Goal: Transaction & Acquisition: Purchase product/service

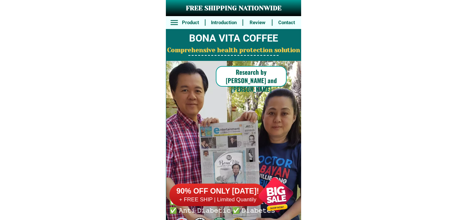
click at [277, 190] on div at bounding box center [276, 194] width 51 height 51
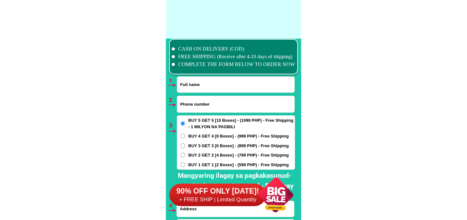
scroll to position [4735, 0]
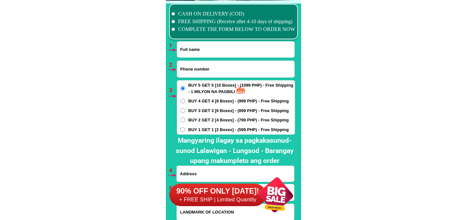
click at [277, 200] on div at bounding box center [276, 194] width 51 height 51
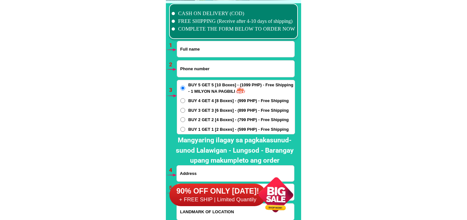
click at [239, 49] on input "Input full_name" at bounding box center [235, 49] width 117 height 16
paste input "[PERSON_NAME]"
type input "[PERSON_NAME]"
click at [202, 66] on input "Input phone_number" at bounding box center [235, 69] width 117 height 16
paste input "0932 101 6265"
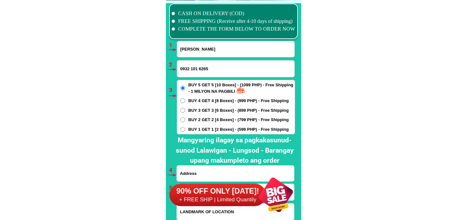
click at [199, 68] on input "0932 101 6265" at bounding box center [235, 69] width 117 height 16
click at [190, 69] on input "0932 1016265" at bounding box center [235, 69] width 117 height 16
type input "09321016265"
click at [205, 128] on span "BUY 1 GET 1 [2 Boxes] - (599 PHP) - Free Shipping" at bounding box center [238, 129] width 100 height 6
click at [185, 128] on input "BUY 1 GET 1 [2 Boxes] - (599 PHP) - Free Shipping" at bounding box center [182, 129] width 5 height 5
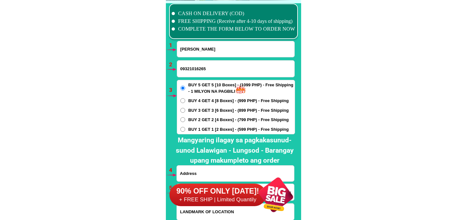
radio input "true"
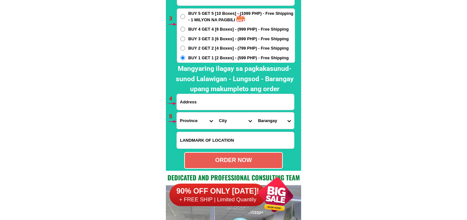
click at [213, 101] on input "Input address" at bounding box center [235, 102] width 117 height 16
paste input "[PERSON_NAME] brgy mayabobo [PERSON_NAME] [GEOGRAPHIC_DATA] burol deretso sa br…"
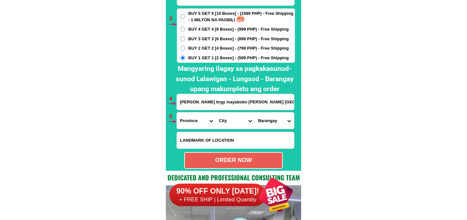
scroll to position [0, 68]
type input "[PERSON_NAME] brgy mayabobo [PERSON_NAME] [GEOGRAPHIC_DATA] burol deretso sa br…"
click at [194, 117] on select "Province [GEOGRAPHIC_DATA] [GEOGRAPHIC_DATA] [GEOGRAPHIC_DATA] [GEOGRAPHIC_DATA…" at bounding box center [196, 120] width 39 height 16
select select "63_397"
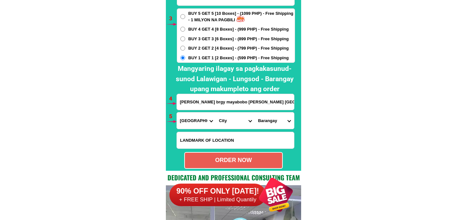
click at [177, 112] on select "Province [GEOGRAPHIC_DATA] [GEOGRAPHIC_DATA] [GEOGRAPHIC_DATA] [GEOGRAPHIC_DATA…" at bounding box center [196, 120] width 39 height 16
drag, startPoint x: 230, startPoint y: 118, endPoint x: 232, endPoint y: 113, distance: 5.3
click at [230, 119] on select "City [GEOGRAPHIC_DATA] [GEOGRAPHIC_DATA] [GEOGRAPHIC_DATA] [GEOGRAPHIC_DATA] [G…" at bounding box center [235, 120] width 39 height 16
select select "63_3977582"
click at [216, 112] on select "City [GEOGRAPHIC_DATA] [GEOGRAPHIC_DATA] [GEOGRAPHIC_DATA] [GEOGRAPHIC_DATA] [G…" at bounding box center [235, 120] width 39 height 16
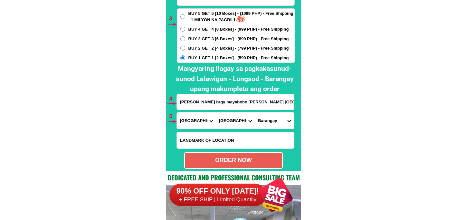
click at [282, 120] on select "[GEOGRAPHIC_DATA] [GEOGRAPHIC_DATA] Bukal sur [GEOGRAPHIC_DATA] i [GEOGRAPHIC_D…" at bounding box center [274, 120] width 39 height 16
drag, startPoint x: 345, startPoint y: 76, endPoint x: 310, endPoint y: 5, distance: 79.5
drag, startPoint x: 278, startPoint y: 117, endPoint x: 278, endPoint y: 113, distance: 3.9
click at [278, 117] on select "[GEOGRAPHIC_DATA] [GEOGRAPHIC_DATA] Bukal sur [GEOGRAPHIC_DATA] i [GEOGRAPHIC_D…" at bounding box center [274, 120] width 39 height 16
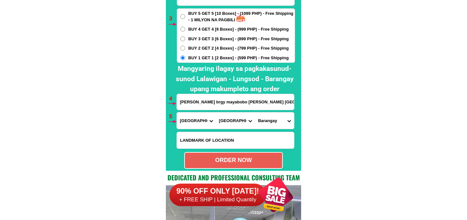
select select "63_39775825563"
click at [255, 112] on select "[GEOGRAPHIC_DATA] [GEOGRAPHIC_DATA] Bukal sur [GEOGRAPHIC_DATA] i [GEOGRAPHIC_D…" at bounding box center [274, 120] width 39 height 16
click at [246, 163] on div "ORDER NOW" at bounding box center [233, 160] width 97 height 9
radio input "true"
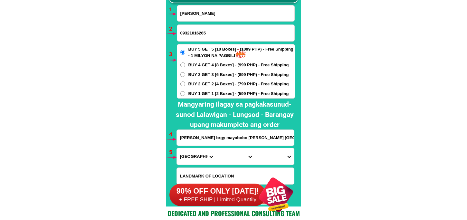
scroll to position [4735, 0]
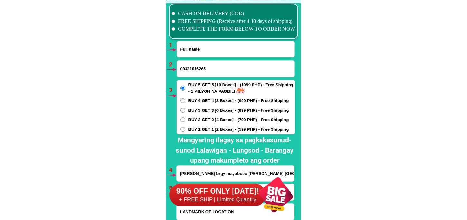
drag, startPoint x: 210, startPoint y: 50, endPoint x: 213, endPoint y: 56, distance: 6.2
click at [210, 50] on input "Input full_name" at bounding box center [235, 49] width 117 height 16
paste input "[PERSON_NAME]"
type input "[PERSON_NAME]"
click at [217, 52] on input "[PERSON_NAME]" at bounding box center [235, 49] width 117 height 16
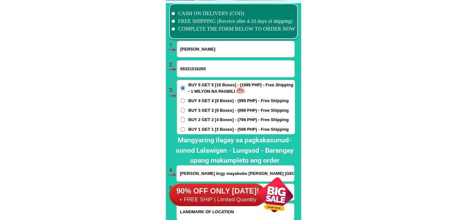
click at [207, 62] on input "09321016265" at bounding box center [235, 69] width 117 height 16
paste input "0945 587 9690"
click at [190, 72] on input "0945 587 9690" at bounding box center [235, 69] width 117 height 16
click at [198, 68] on input "0945587 9690" at bounding box center [235, 69] width 117 height 16
type input "09455879690"
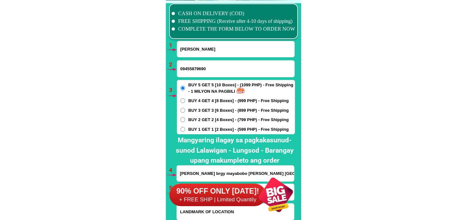
click at [206, 100] on span "BUY 4 GET 4 [8 Boxes] - (999 PHP) - Free Shipping" at bounding box center [238, 101] width 100 height 6
click at [185, 100] on input "BUY 4 GET 4 [8 Boxes] - (999 PHP) - Free Shipping" at bounding box center [182, 100] width 5 height 5
radio input "true"
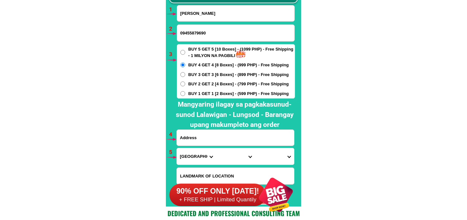
click at [204, 133] on input "Input address" at bounding box center [235, 138] width 117 height 16
paste input "[PERSON_NAME]"
type input "[PERSON_NAME]"
drag, startPoint x: 140, startPoint y: 22, endPoint x: 138, endPoint y: 24, distance: 3.9
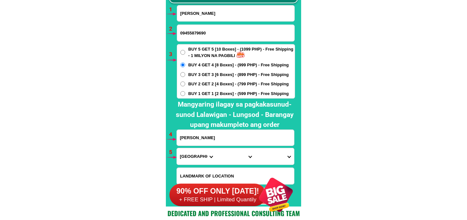
paste input "[PERSON_NAME]"
type input "[PERSON_NAME]"
click at [191, 33] on input "09455879690" at bounding box center [235, 33] width 117 height 16
paste input "92042833"
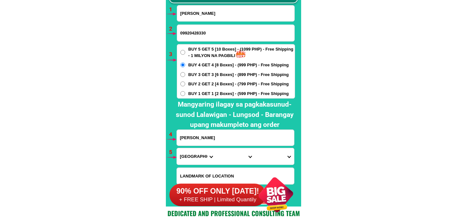
type input "09920428330"
click at [214, 138] on input "[PERSON_NAME]" at bounding box center [235, 138] width 117 height 16
drag, startPoint x: 230, startPoint y: 137, endPoint x: 146, endPoint y: 142, distance: 84.2
paste input "165 B sitio malawak Barangay cay pumbo [GEOGRAPHIC_DATA][PERSON_NAME] [GEOGRAPH…"
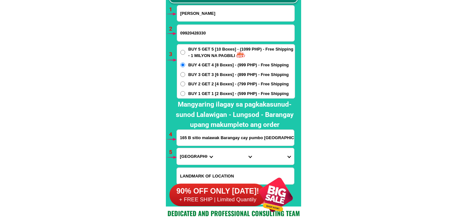
scroll to position [0, 69]
type input "165 B sitio malawak Barangay cay pumbo [GEOGRAPHIC_DATA][PERSON_NAME] [GEOGRAPH…"
click at [198, 96] on span "BUY 1 GET 1 [2 Boxes] - (599 PHP) - Free Shipping" at bounding box center [238, 93] width 100 height 6
click at [185, 96] on input "BUY 1 GET 1 [2 Boxes] - (599 PHP) - Free Shipping" at bounding box center [182, 93] width 5 height 5
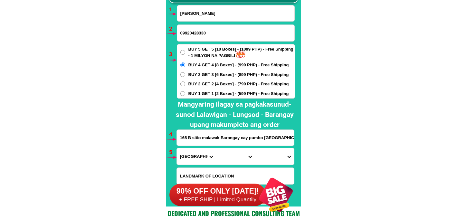
radio input "true"
click at [192, 156] on select "Province [GEOGRAPHIC_DATA] [GEOGRAPHIC_DATA] [GEOGRAPHIC_DATA] [GEOGRAPHIC_DATA…" at bounding box center [196, 156] width 39 height 16
select select "63_761"
click at [177, 148] on select "Province [GEOGRAPHIC_DATA] [GEOGRAPHIC_DATA] [GEOGRAPHIC_DATA] [GEOGRAPHIC_DATA…" at bounding box center [196, 156] width 39 height 16
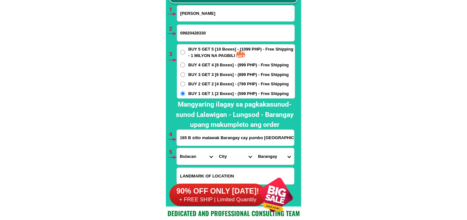
drag, startPoint x: 216, startPoint y: 155, endPoint x: 220, endPoint y: 150, distance: 6.4
click at [216, 155] on select "City Angat Balagtas [GEOGRAPHIC_DATA] [GEOGRAPHIC_DATA] [GEOGRAPHIC_DATA] [GEOG…" at bounding box center [235, 156] width 39 height 16
select select "63_7615284"
click at [216, 148] on select "City Angat Balagtas [GEOGRAPHIC_DATA] [GEOGRAPHIC_DATA] [GEOGRAPHIC_DATA] [GEOG…" at bounding box center [235, 156] width 39 height 16
click at [270, 155] on select "Barangay Bagbaguin [GEOGRAPHIC_DATA] Buenavista Bulac Camangyanan Catmon [PERSO…" at bounding box center [274, 156] width 39 height 16
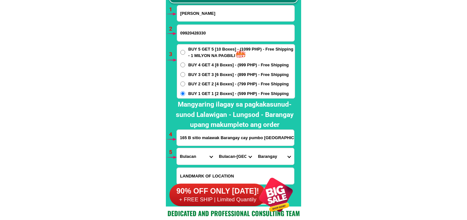
select select "63_7615284170"
click at [255, 148] on select "Barangay Bagbaguin [GEOGRAPHIC_DATA] Buenavista Bulac Camangyanan Catmon [PERSO…" at bounding box center [274, 156] width 39 height 16
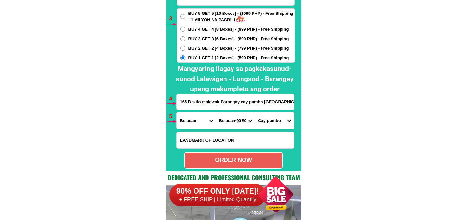
scroll to position [4843, 0]
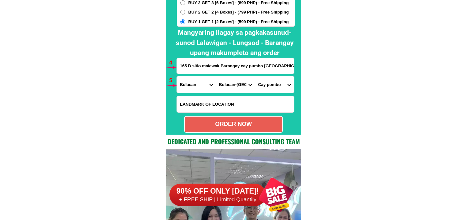
click at [259, 119] on div "ORDER NOW" at bounding box center [233, 124] width 99 height 17
radio input "true"
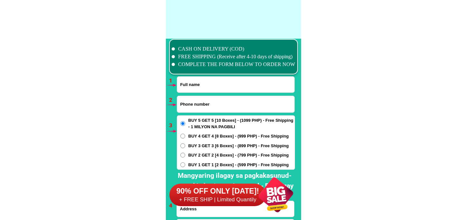
scroll to position [4735, 0]
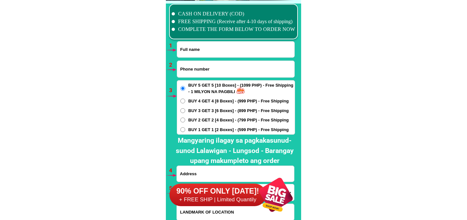
click at [215, 54] on input "Input full_name" at bounding box center [235, 50] width 117 height 16
paste input "Arlenie Monfero"
type input "Arlenie Monfero"
click at [211, 62] on input "Input phone_number" at bounding box center [235, 69] width 117 height 16
paste input "09364004517"
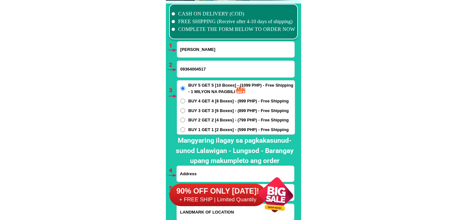
type input "09364004517"
click at [193, 99] on span "BUY 4 GET 4 [8 Boxes] - (999 PHP) - Free Shipping" at bounding box center [238, 101] width 100 height 6
click at [185, 99] on input "BUY 4 GET 4 [8 Boxes] - (999 PHP) - Free Shipping" at bounding box center [182, 101] width 5 height 5
radio input "true"
click at [186, 89] on label "BUY 5 GET 5 [10 Boxes] - (1099 PHP) - Free Shipping - 1 MILYON NA PAGBILI" at bounding box center [236, 88] width 118 height 13
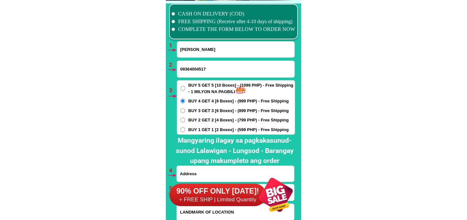
click at [185, 89] on input "BUY 5 GET 5 [10 Boxes] - (1099 PHP) - Free Shipping - 1 MILYON NA PAGBILI" at bounding box center [182, 88] width 5 height 5
radio input "true"
drag, startPoint x: 207, startPoint y: 172, endPoint x: 206, endPoint y: 160, distance: 12.3
click at [207, 172] on div "90% OFF ONLY TODAY! + FREE SHIP | Limited Quantily" at bounding box center [235, 194] width 132 height 51
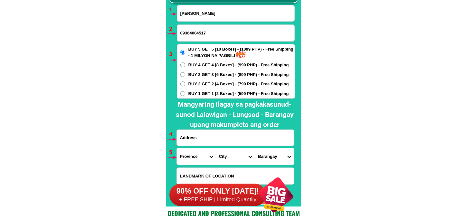
scroll to position [4807, 0]
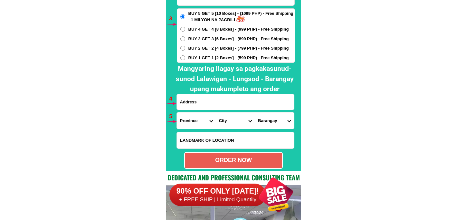
click at [209, 106] on input "Input address" at bounding box center [235, 102] width 117 height 16
paste input "755 Burgos st brgy bagong Anyo liliw Laguna"
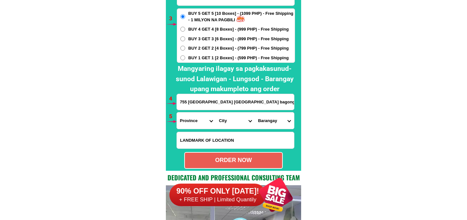
type input "755 Burgos st brgy bagong Anyo liliw Laguna"
click at [194, 120] on select "Province [GEOGRAPHIC_DATA] [GEOGRAPHIC_DATA] [GEOGRAPHIC_DATA] [GEOGRAPHIC_DATA…" at bounding box center [196, 120] width 39 height 16
select select "63_904"
click at [177, 112] on select "Province [GEOGRAPHIC_DATA] [GEOGRAPHIC_DATA] [GEOGRAPHIC_DATA] [GEOGRAPHIC_DATA…" at bounding box center [196, 120] width 39 height 16
drag, startPoint x: 227, startPoint y: 119, endPoint x: 227, endPoint y: 115, distance: 4.2
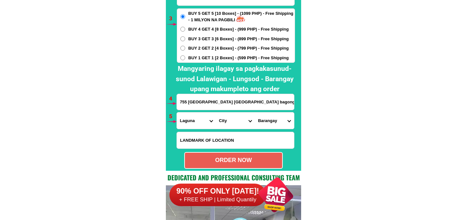
click at [227, 119] on select "City Alaminos Bay Binan-city Cabuyao Calamba-city Calauan Cavinti Famy Laguna-k…" at bounding box center [235, 120] width 39 height 16
select select "63_9046979"
click at [216, 112] on select "City Alaminos Bay Binan-city Cabuyao Calamba-city Calauan Cavinti Famy Laguna-k…" at bounding box center [235, 120] width 39 height 16
click at [268, 121] on select "Barangay Bagong anyo (pob.) Bayate Bongkol Bubukal Cabuyao Calumpang Culoy Daga…" at bounding box center [274, 120] width 39 height 16
select select "63_9046979215"
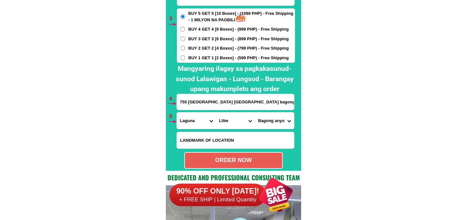
click at [255, 112] on select "Barangay Bagong anyo (pob.) Bayate Bongkol Bubukal Cabuyao Calumpang Culoy Daga…" at bounding box center [274, 120] width 39 height 16
click at [252, 153] on div "ORDER NOW" at bounding box center [233, 160] width 99 height 17
type input "Arlenie Monfero"
type input "755 Burgos st brgy bagong Anyo liliw Laguna"
radio input "true"
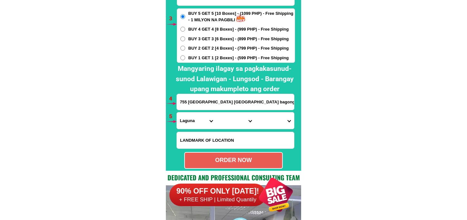
scroll to position [4735, 0]
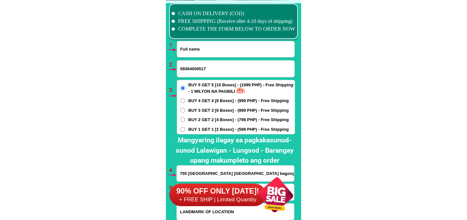
click at [217, 46] on input "Input full_name" at bounding box center [235, 49] width 117 height 16
paste input "Ebeng Crisostomo"
type input "Ebeng Crisostomo"
click at [210, 73] on input "09364004517" at bounding box center [235, 69] width 117 height 16
paste input "0909 1222 609"
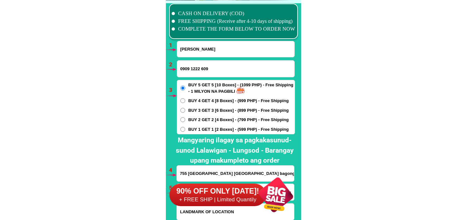
click at [192, 69] on input "0909 1222 609" at bounding box center [235, 69] width 117 height 16
click at [202, 69] on input "09091222 609" at bounding box center [235, 69] width 117 height 16
click at [182, 68] on input "09091222609" at bounding box center [235, 69] width 117 height 16
click at [182, 71] on input "09091222609" at bounding box center [235, 69] width 117 height 16
type input "09091222609"
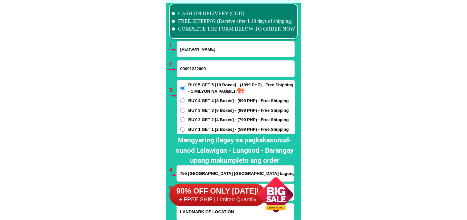
click at [188, 128] on span "BUY 1 GET 1 [2 Boxes] - (599 PHP) - Free Shipping" at bounding box center [238, 129] width 100 height 6
click at [185, 128] on input "BUY 1 GET 1 [2 Boxes] - (599 PHP) - Free Shipping" at bounding box center [182, 129] width 5 height 5
radio input "true"
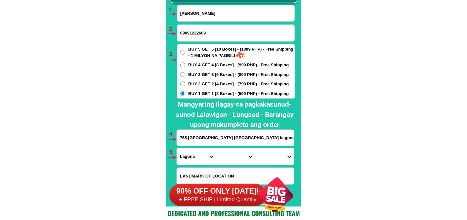
click at [212, 136] on input "755 Burgos st brgy bagong Anyo liliw Laguna" at bounding box center [235, 138] width 117 height 16
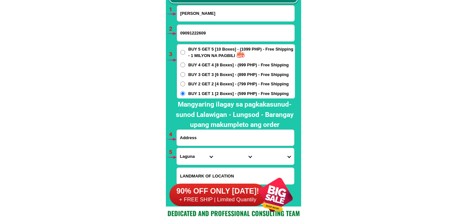
paste input "koebeng crisostomo paciano rizal bae laguna gumemela sreet purok 1"
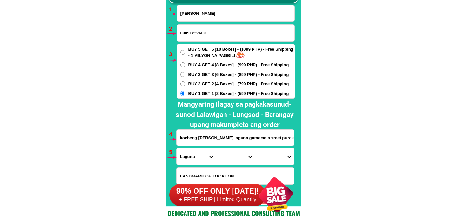
scroll to position [0, 27]
type input "koebeng crisostomo paciano rizal bae laguna gumemela sreet purok 1"
click at [199, 155] on select "Province [GEOGRAPHIC_DATA] [GEOGRAPHIC_DATA] [GEOGRAPHIC_DATA] [GEOGRAPHIC_DATA…" at bounding box center [196, 156] width 39 height 16
select select "63_904"
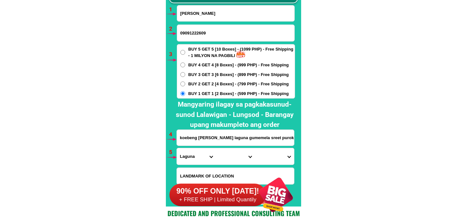
click at [177, 148] on select "Province [GEOGRAPHIC_DATA] [GEOGRAPHIC_DATA] [GEOGRAPHIC_DATA] [GEOGRAPHIC_DATA…" at bounding box center [196, 156] width 39 height 16
click at [219, 159] on select "City Alaminos Bay Binan-city Cabuyao Calamba-city Calauan Cavinti Famy Laguna-k…" at bounding box center [235, 156] width 39 height 16
select select "63_9048798"
click at [216, 148] on select "City Alaminos Bay Binan-city Cabuyao Calamba-city Calauan Cavinti Famy Laguna-k…" at bounding box center [235, 156] width 39 height 16
click at [272, 152] on select "Barangay Bitin Calo Dila Maitim Masaya Paciano rizal Puypuy San agustin (pob.) …" at bounding box center [274, 156] width 39 height 16
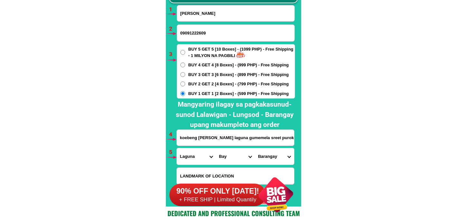
select select "63_90487982206"
click at [255, 148] on select "Barangay Bitin Calo Dila Maitim Masaya Paciano rizal Puypuy San agustin (pob.) …" at bounding box center [274, 156] width 39 height 16
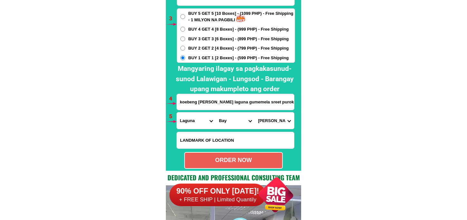
click at [256, 153] on div "ORDER NOW" at bounding box center [233, 160] width 99 height 17
radio input "true"
